Goal: Find specific page/section: Locate a particular part of the current website

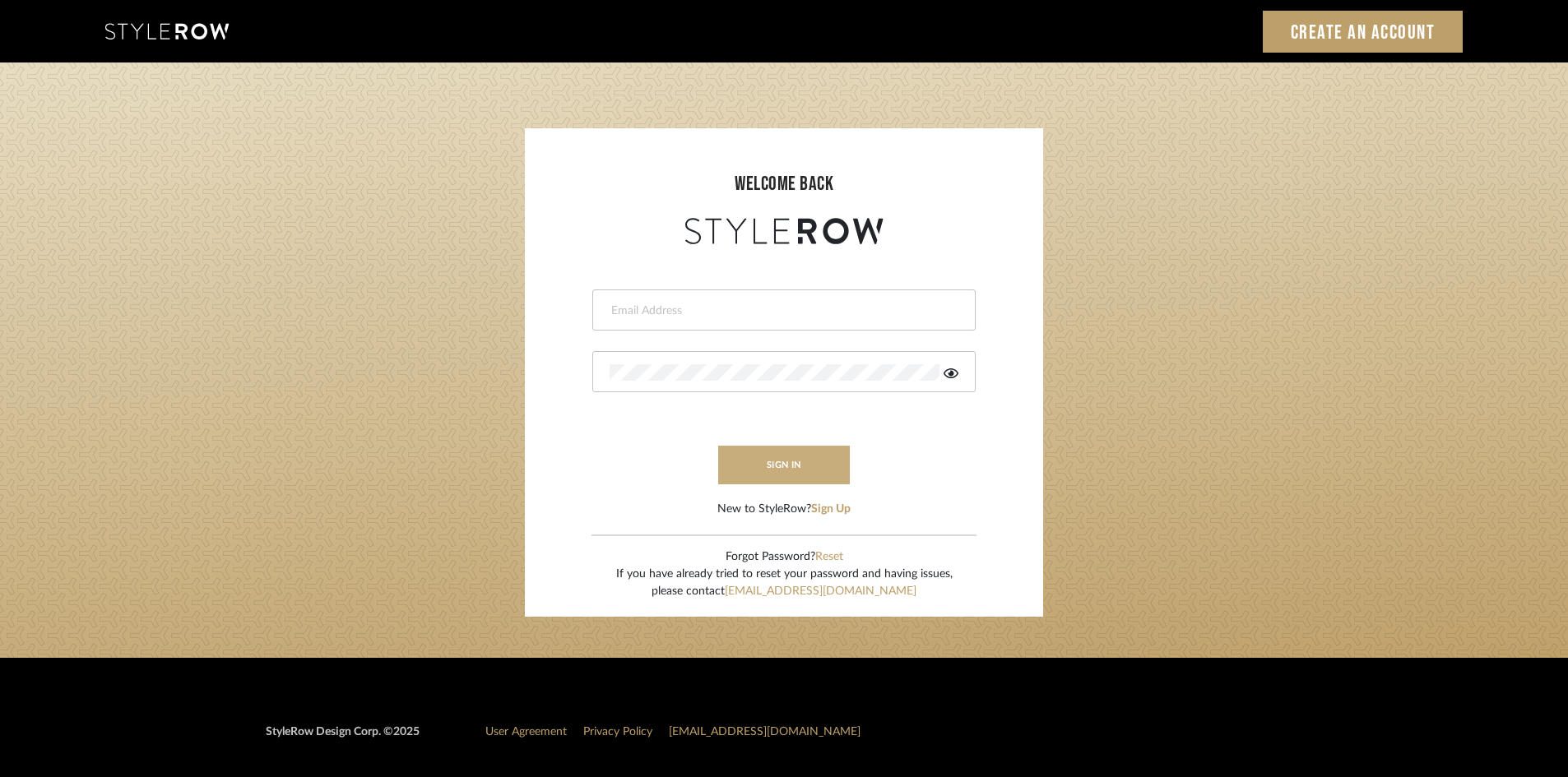
type input "[EMAIL_ADDRESS][DOMAIN_NAME]"
click at [805, 455] on button "sign in" at bounding box center [784, 465] width 131 height 38
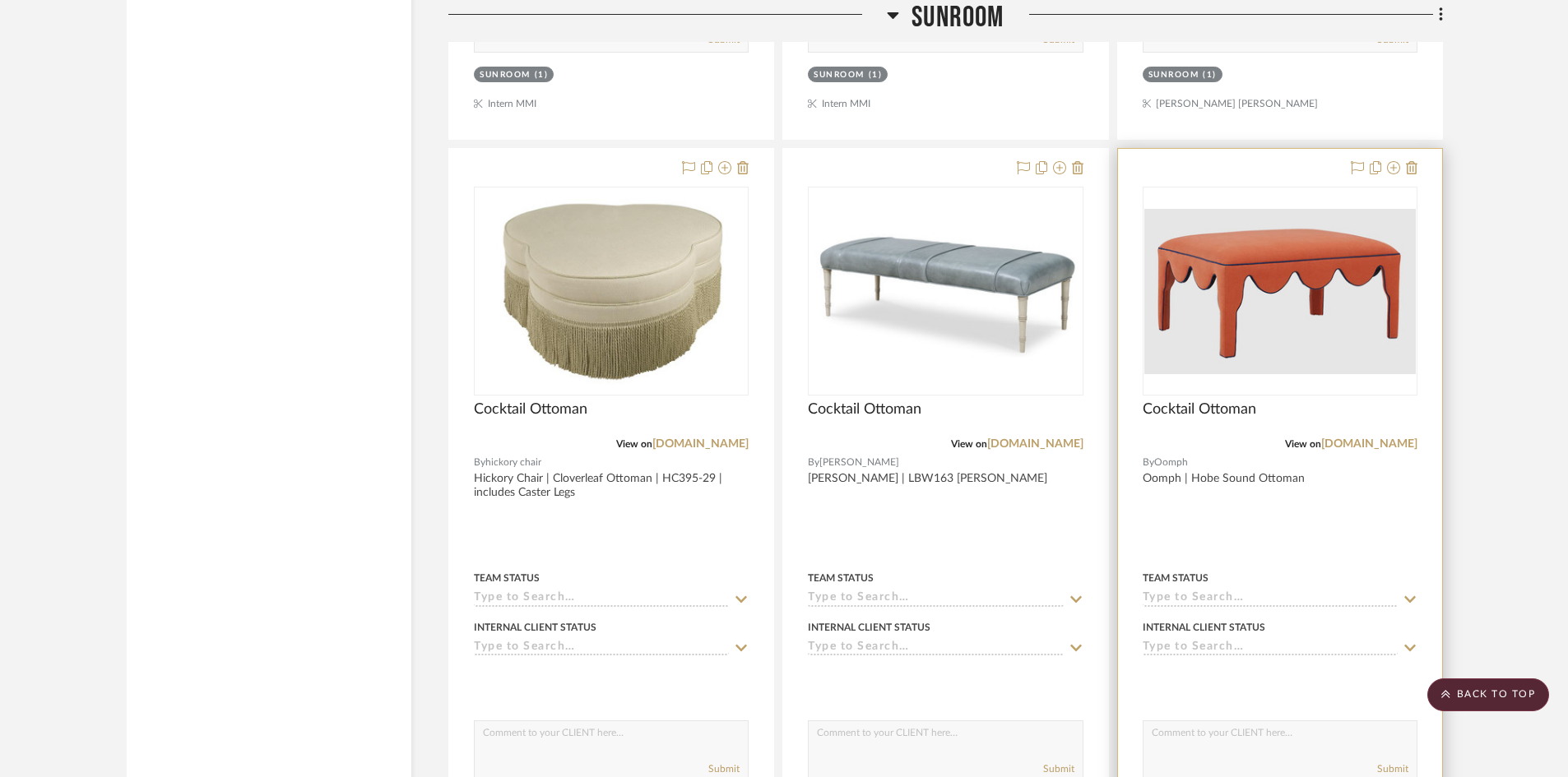
scroll to position [3487, 0]
click at [1344, 441] on link "[DOMAIN_NAME]" at bounding box center [1368, 442] width 97 height 11
